Goal: Task Accomplishment & Management: Manage account settings

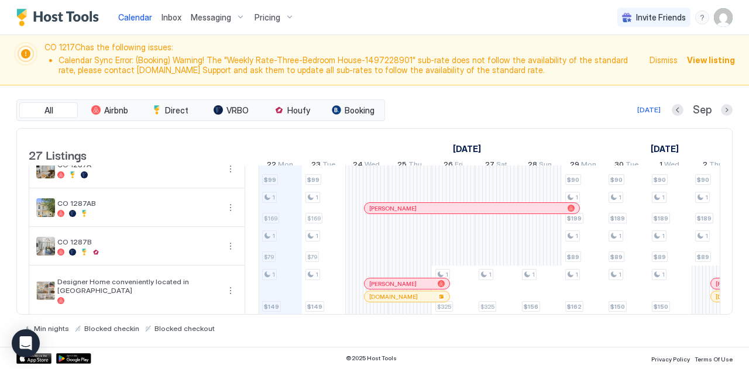
scroll to position [788, 0]
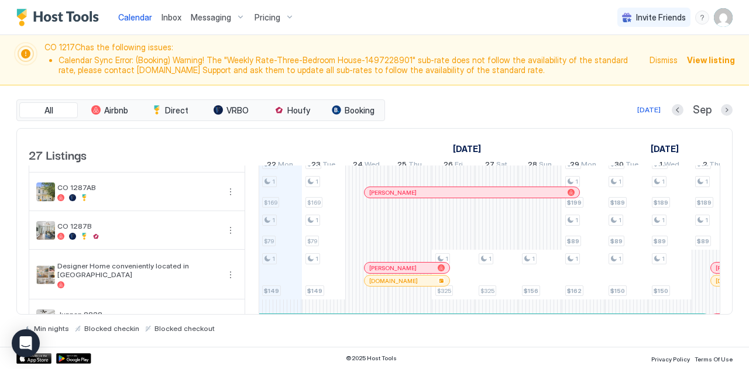
click at [724, 19] on img "User profile" at bounding box center [723, 17] width 19 height 19
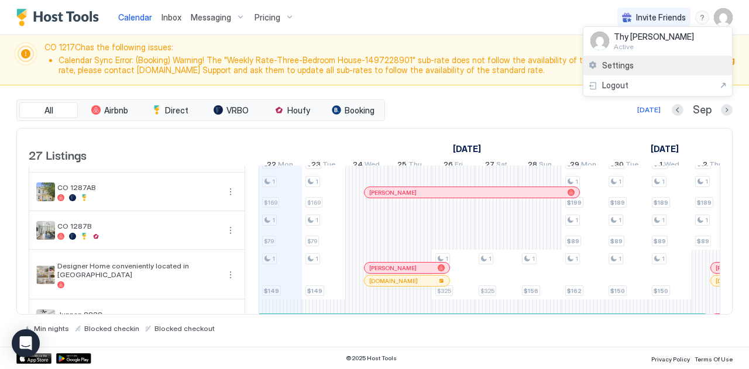
click at [611, 64] on span "Settings" at bounding box center [618, 65] width 32 height 11
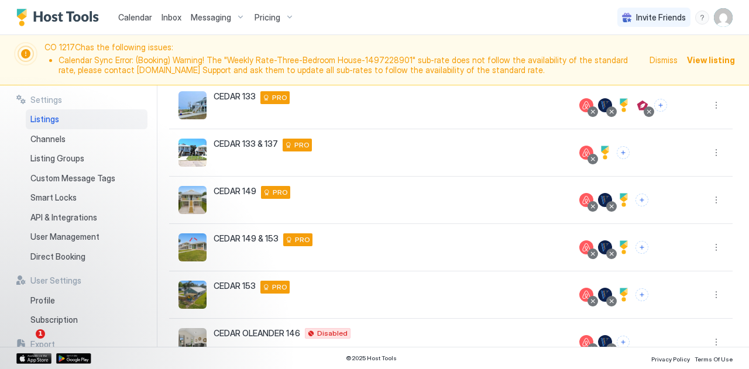
scroll to position [362, 0]
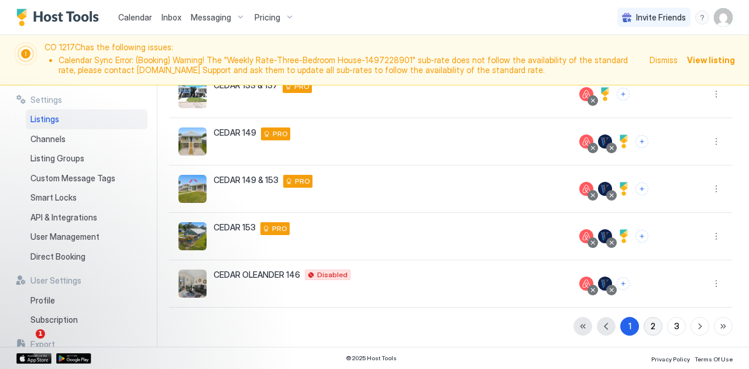
click at [651, 323] on div "2" at bounding box center [653, 326] width 5 height 12
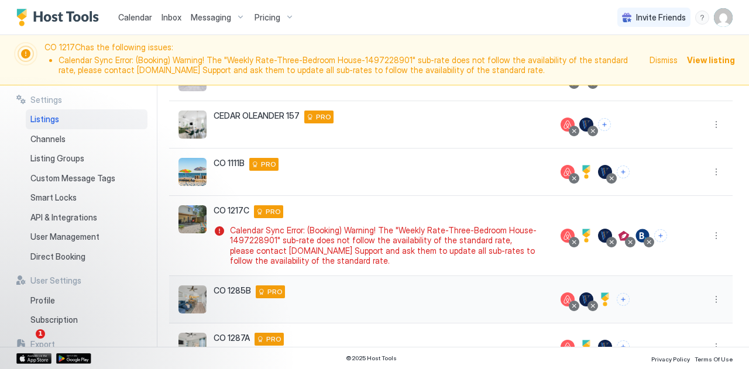
scroll to position [395, 0]
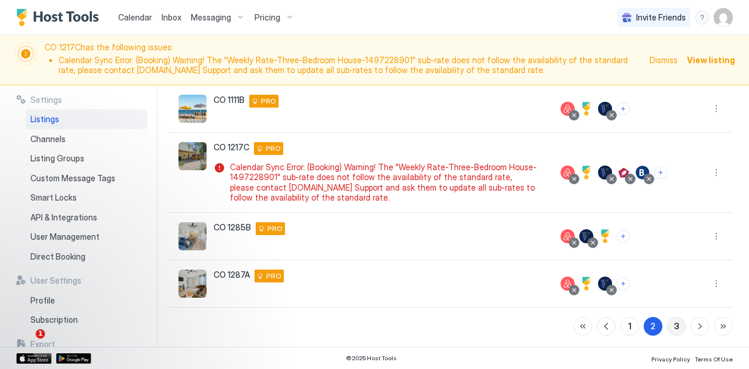
click at [674, 326] on div "3" at bounding box center [676, 326] width 5 height 12
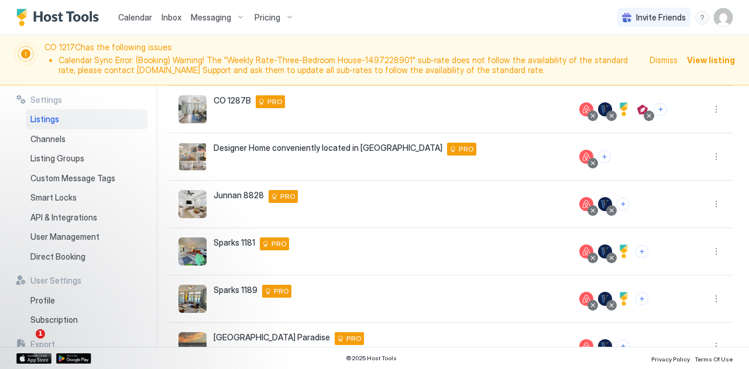
scroll to position [157, 0]
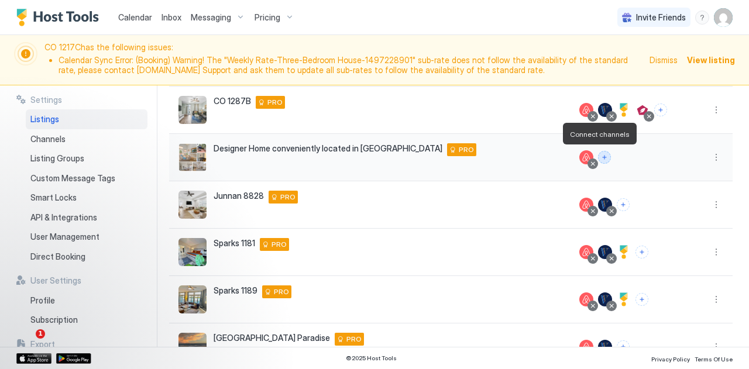
click at [598, 158] on button "Connect channels" at bounding box center [604, 157] width 13 height 13
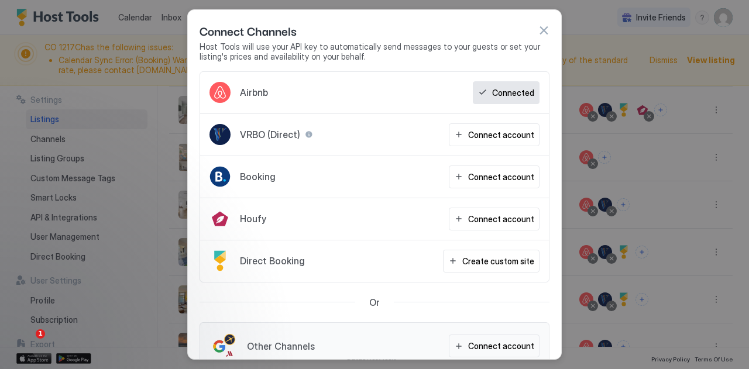
click at [262, 135] on span "VRBO (Direct)" at bounding box center [270, 135] width 60 height 12
click at [470, 131] on div "Connect account" at bounding box center [501, 135] width 66 height 12
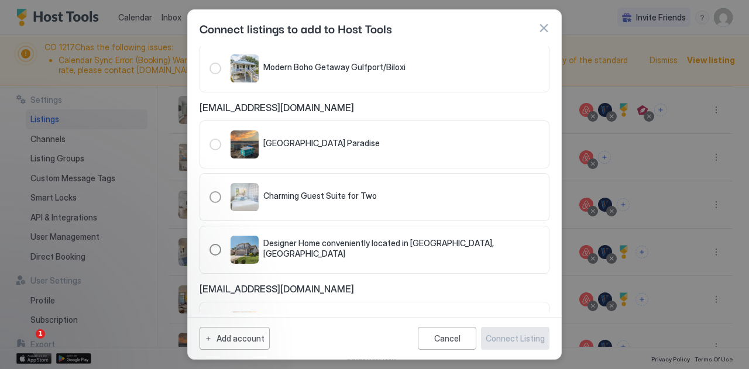
scroll to position [559, 0]
click at [218, 244] on div "321.2982344.3554384" at bounding box center [216, 250] width 12 height 12
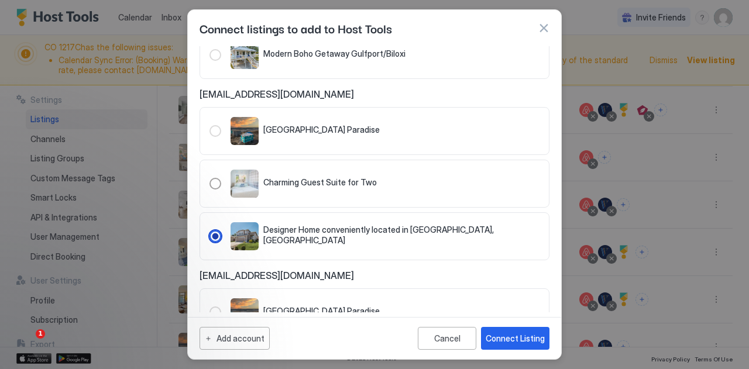
scroll to position [572, 0]
click at [535, 341] on div "Connect Listing" at bounding box center [515, 339] width 59 height 12
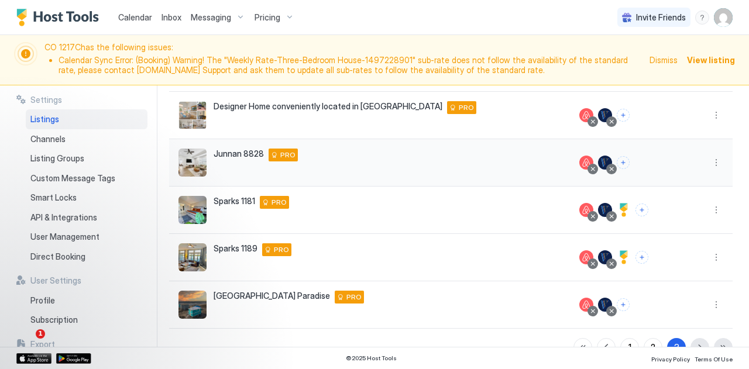
scroll to position [221, 0]
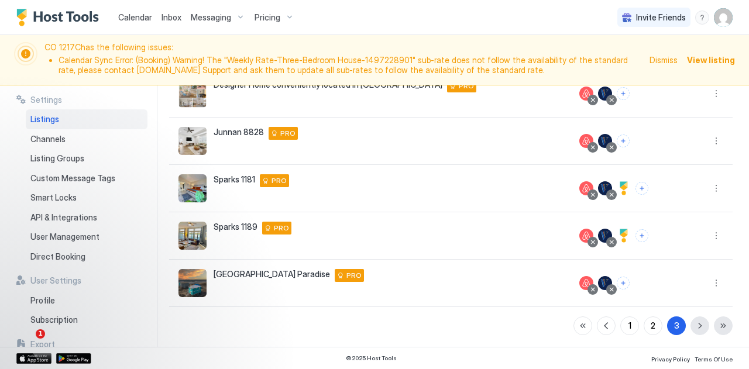
drag, startPoint x: 734, startPoint y: 9, endPoint x: 724, endPoint y: 18, distance: 13.2
click at [724, 18] on div "Calendar Inbox Messaging Pricing Invite Friends TF" at bounding box center [374, 17] width 749 height 35
click at [724, 18] on img "User profile" at bounding box center [723, 17] width 19 height 19
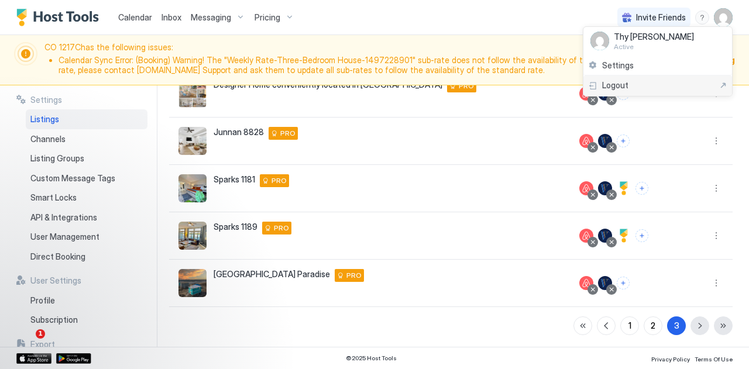
click at [616, 84] on span "Logout" at bounding box center [615, 85] width 26 height 11
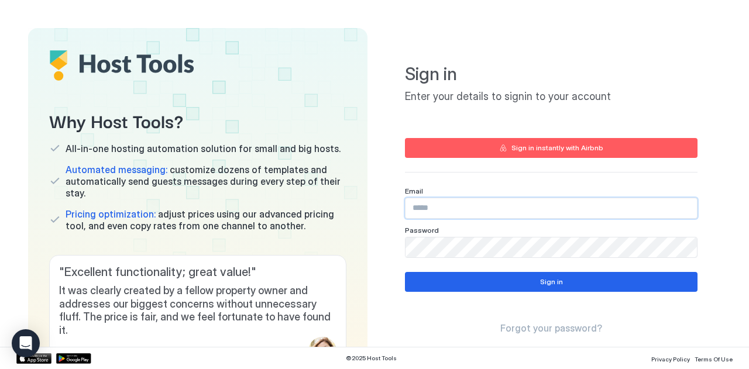
click at [471, 211] on input "Input Field" at bounding box center [552, 208] width 292 height 20
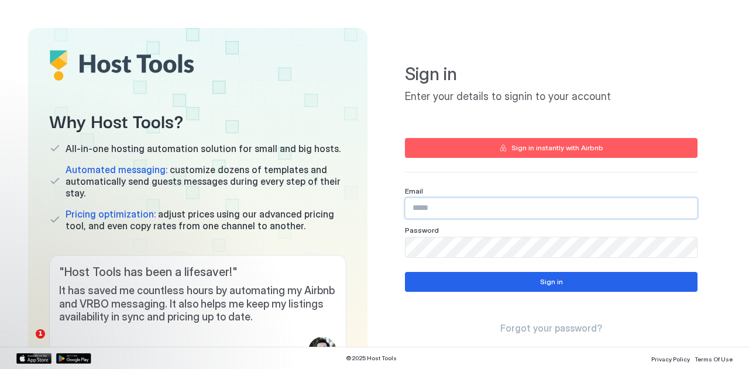
type input "**********"
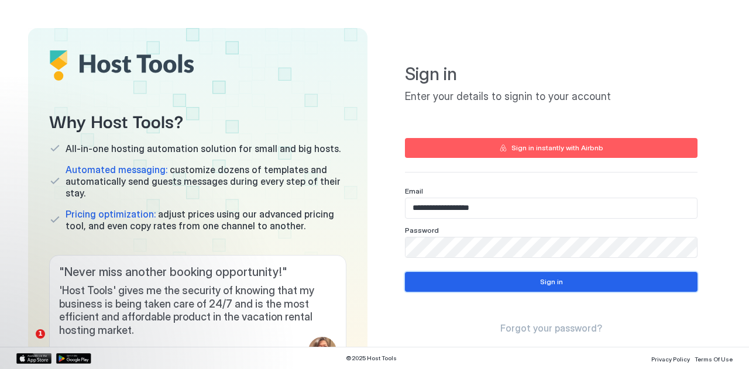
click at [453, 290] on button "Sign in" at bounding box center [551, 282] width 293 height 20
